Goal: Information Seeking & Learning: Learn about a topic

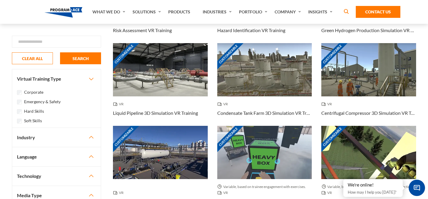
scroll to position [237, 0]
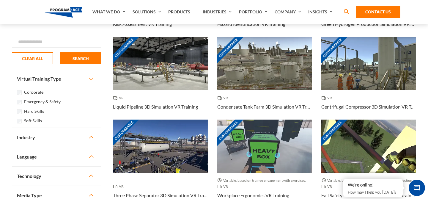
click at [37, 136] on button "Industry" at bounding box center [56, 137] width 89 height 19
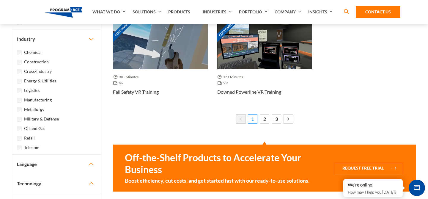
scroll to position [606, 0]
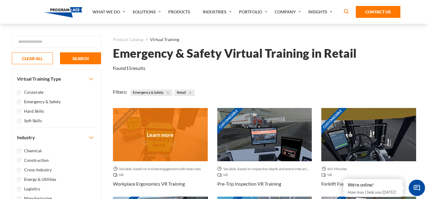
click at [190, 124] on div "Customizable" at bounding box center [160, 134] width 95 height 53
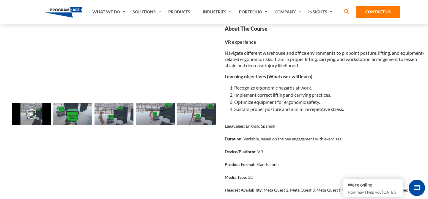
scroll to position [92, 0]
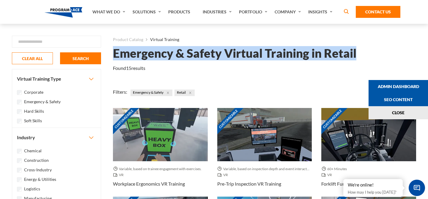
drag, startPoint x: 364, startPoint y: 53, endPoint x: 113, endPoint y: 52, distance: 251.4
copy h1 "Emergency & Safety Virtual Training in Retail"
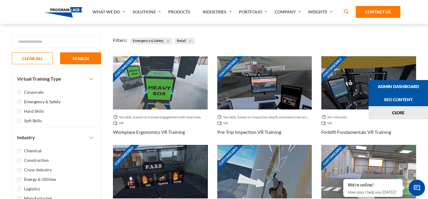
scroll to position [50, 0]
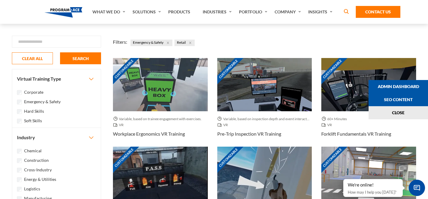
click at [193, 43] on button "Close" at bounding box center [190, 43] width 7 height 7
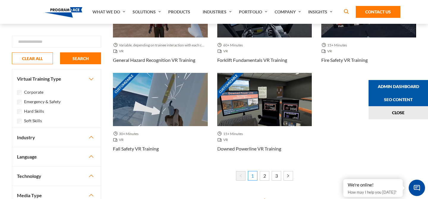
scroll to position [553, 0]
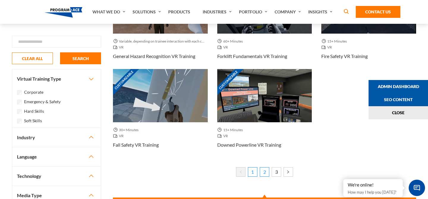
click at [264, 170] on link "2" at bounding box center [265, 172] width 10 height 10
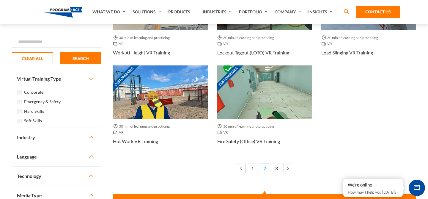
scroll to position [577, 0]
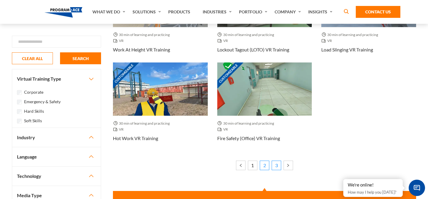
click at [279, 166] on link "3" at bounding box center [277, 165] width 10 height 10
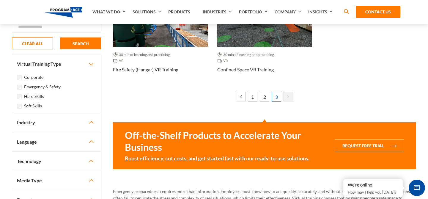
scroll to position [125, 0]
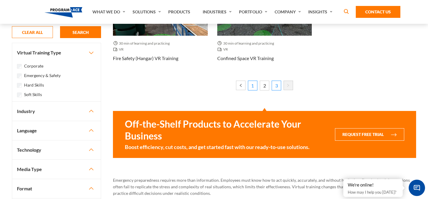
click at [250, 87] on link "1" at bounding box center [253, 86] width 10 height 10
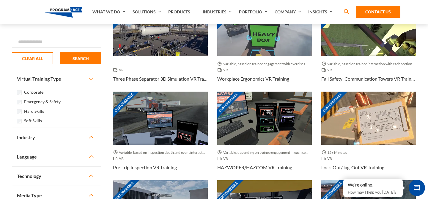
scroll to position [354, 0]
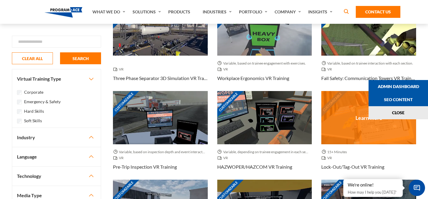
click at [349, 114] on div "Customizable" at bounding box center [368, 117] width 95 height 53
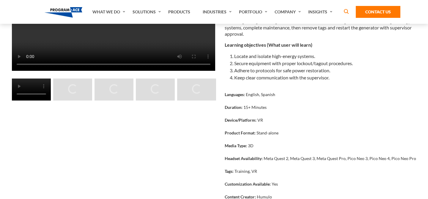
scroll to position [116, 0]
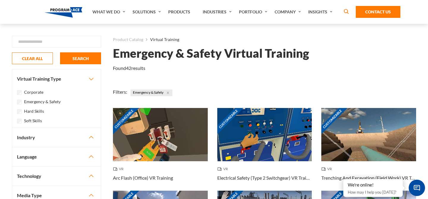
scroll to position [354, 0]
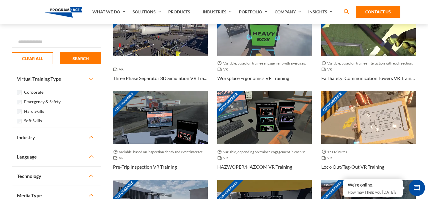
click at [62, 138] on button "Industry" at bounding box center [56, 137] width 89 height 19
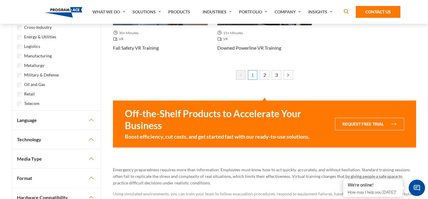
scroll to position [609, 0]
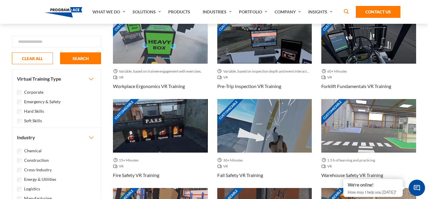
scroll to position [99, 0]
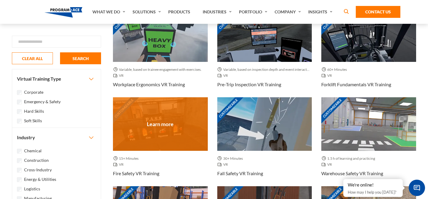
click at [189, 120] on div "Customizable" at bounding box center [160, 123] width 95 height 53
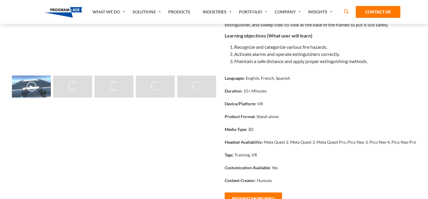
scroll to position [123, 0]
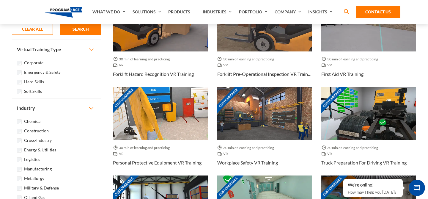
scroll to position [289, 0]
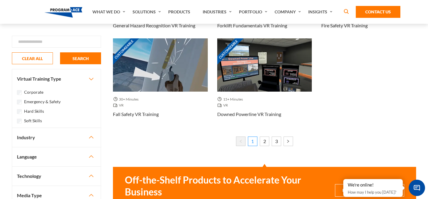
scroll to position [661, 0]
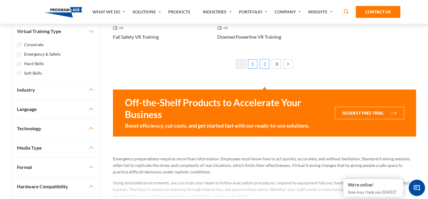
click at [264, 68] on link "2" at bounding box center [265, 64] width 10 height 10
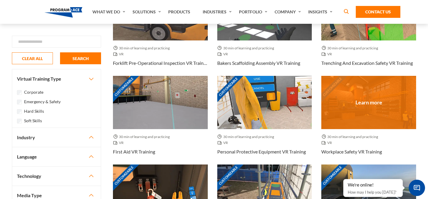
scroll to position [220, 0]
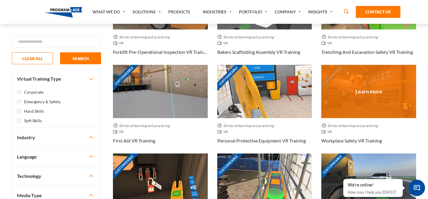
click at [368, 89] on div "Customizable" at bounding box center [368, 91] width 95 height 53
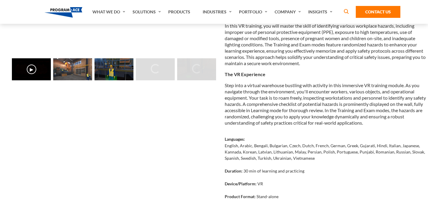
scroll to position [142, 0]
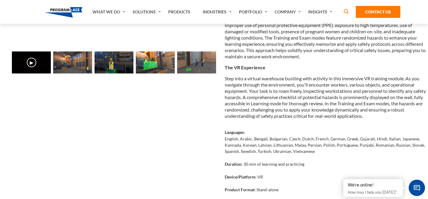
click at [112, 63] on img at bounding box center [113, 62] width 39 height 22
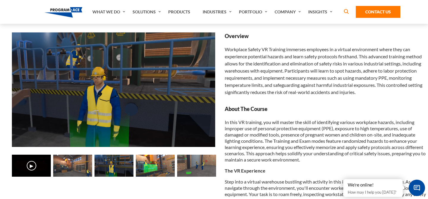
scroll to position [38, 0]
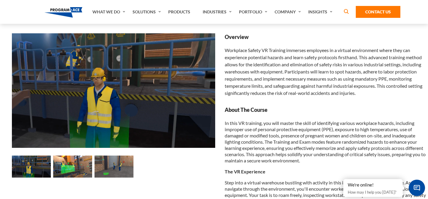
click at [35, 171] on img at bounding box center [31, 166] width 39 height 22
click at [73, 168] on img at bounding box center [72, 166] width 39 height 22
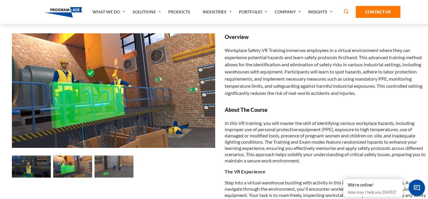
click at [121, 171] on img at bounding box center [113, 166] width 39 height 22
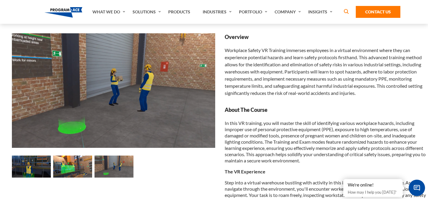
scroll to position [39, 0]
click at [14, 166] on img at bounding box center [31, 166] width 39 height 22
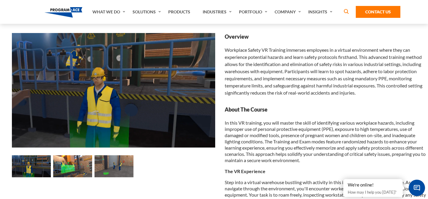
click at [19, 168] on img at bounding box center [31, 166] width 39 height 22
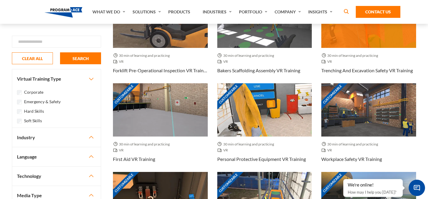
scroll to position [201, 0]
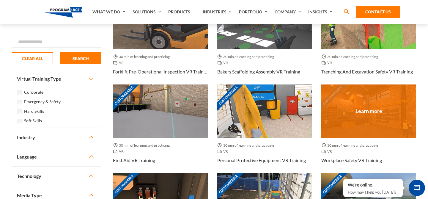
click at [363, 116] on div "Customizable" at bounding box center [368, 110] width 95 height 53
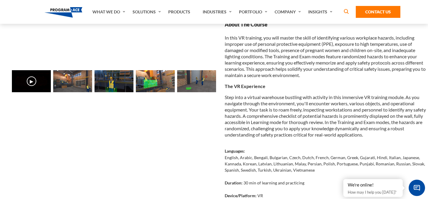
scroll to position [133, 0]
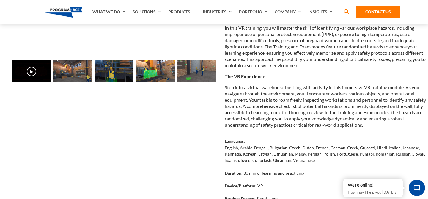
click at [81, 76] on img at bounding box center [72, 71] width 39 height 22
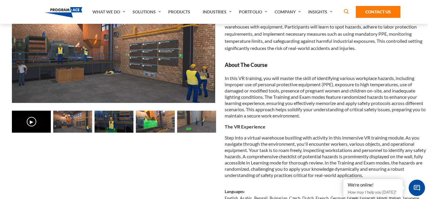
scroll to position [81, 0]
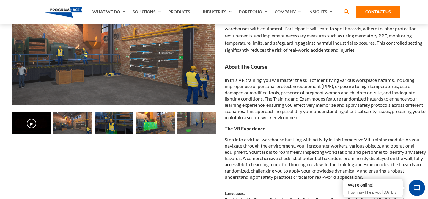
click at [47, 132] on img at bounding box center [31, 123] width 39 height 22
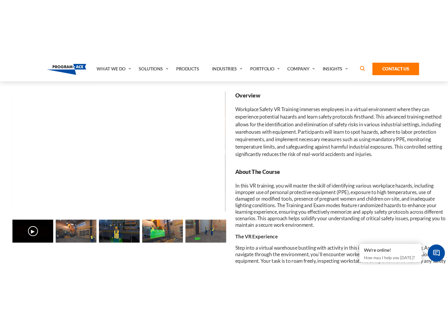
scroll to position [37, 0]
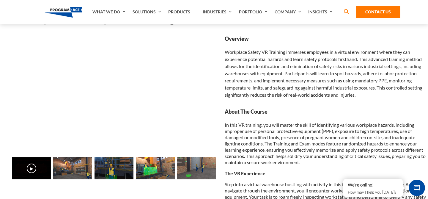
click at [69, 170] on img at bounding box center [72, 168] width 39 height 22
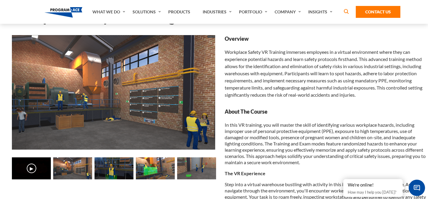
click at [110, 171] on img at bounding box center [113, 168] width 39 height 22
